Goal: Use online tool/utility: Use online tool/utility

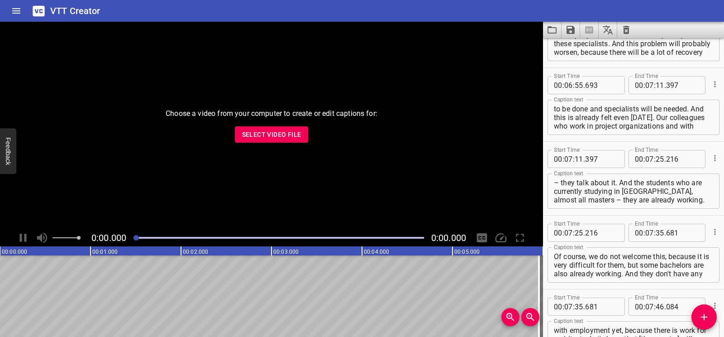
scroll to position [2473, 0]
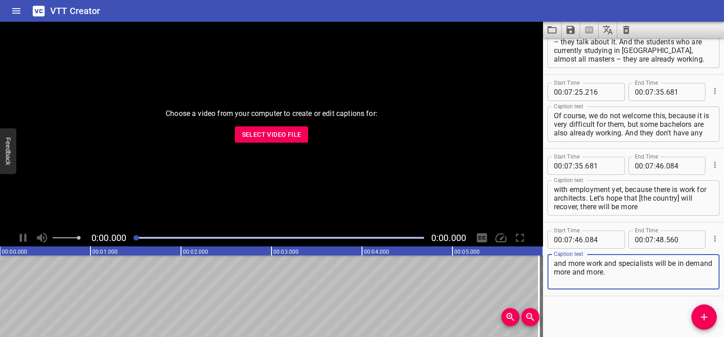
click at [624, 30] on icon "Clear captions" at bounding box center [626, 30] width 6 height 8
click at [625, 27] on icon "Clear captions" at bounding box center [626, 30] width 6 height 8
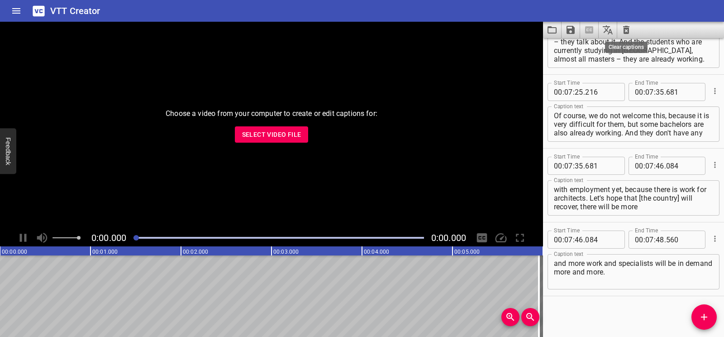
click at [627, 32] on icon "Clear captions" at bounding box center [626, 29] width 11 height 11
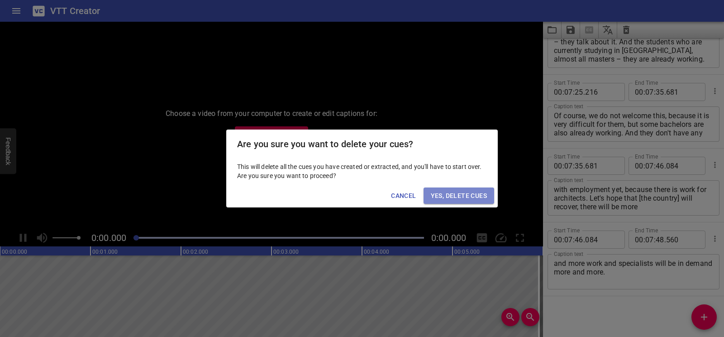
click at [466, 198] on span "Yes, Delete Cues" at bounding box center [459, 195] width 56 height 11
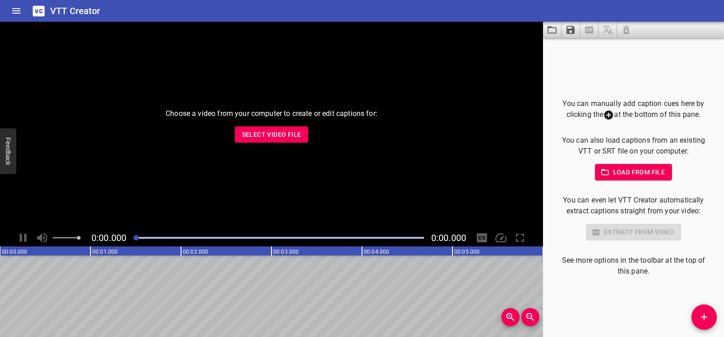
click at [286, 132] on span "Select Video File" at bounding box center [271, 134] width 59 height 11
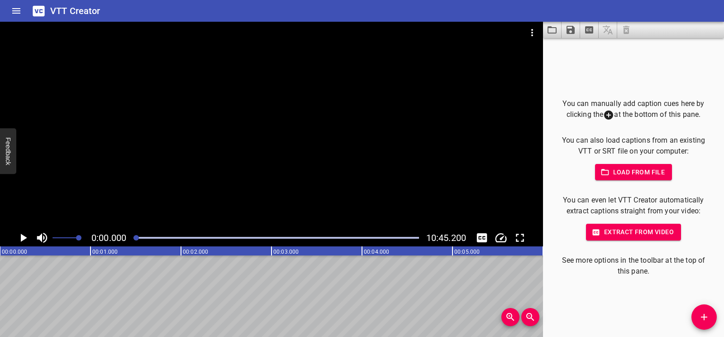
click at [21, 238] on icon "Play/Pause" at bounding box center [24, 238] width 6 height 8
click at [21, 238] on icon "Play/Pause" at bounding box center [23, 238] width 7 height 8
click at [131, 238] on div at bounding box center [133, 237] width 5 height 5
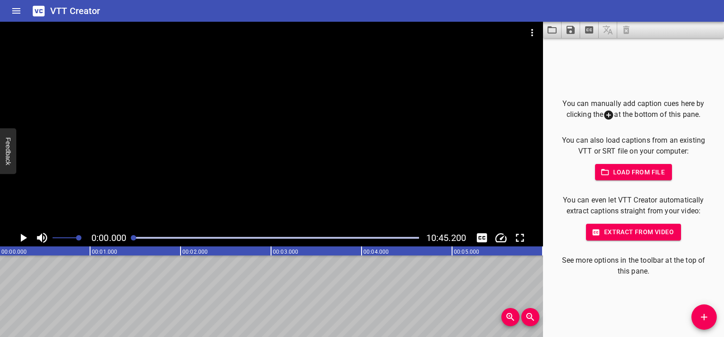
scroll to position [0, 0]
click at [25, 236] on icon "Play/Pause" at bounding box center [23, 238] width 14 height 14
click at [25, 236] on icon "Play/Pause" at bounding box center [23, 238] width 7 height 8
